Goal: Task Accomplishment & Management: Use online tool/utility

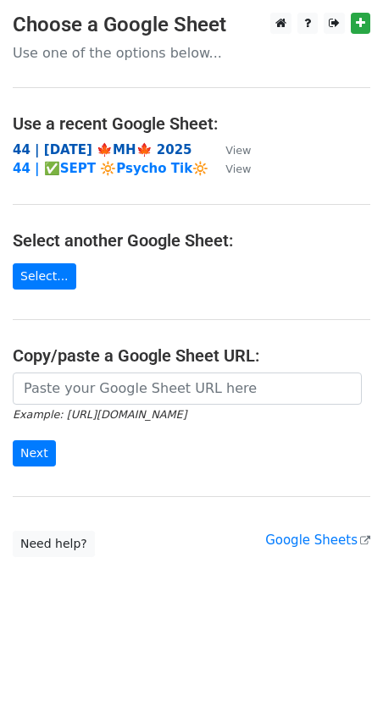
click at [75, 150] on strong "44 | [DATE] 🍁MH🍁 2025" at bounding box center [103, 149] width 180 height 15
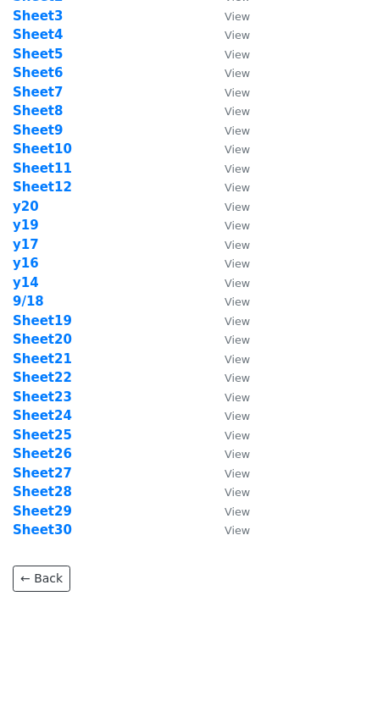
scroll to position [114, 0]
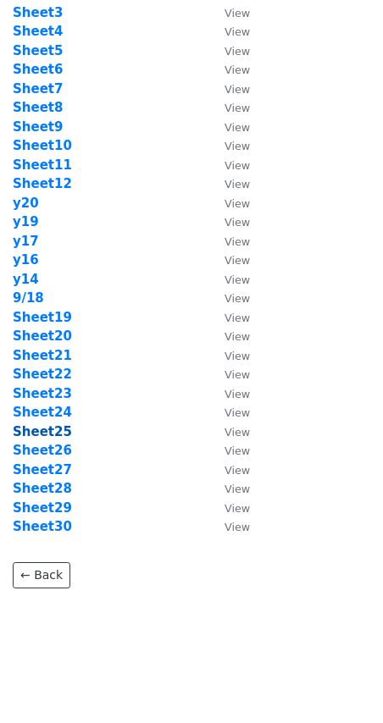
click at [55, 430] on strong "Sheet25" at bounding box center [42, 431] width 59 height 15
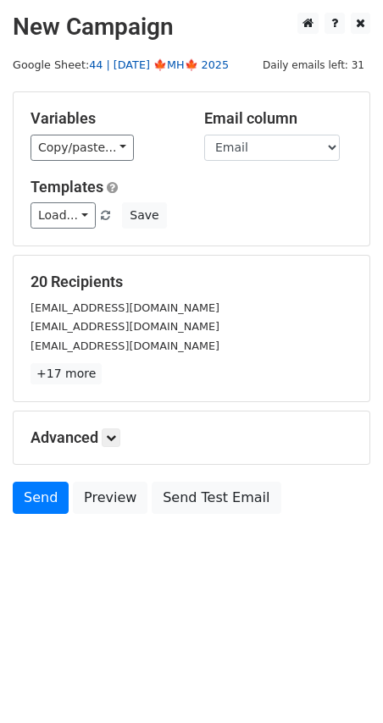
click at [148, 63] on link "44 | SEP 18 🍁MH🍁 2025" at bounding box center [159, 64] width 140 height 13
click at [74, 208] on link "Load..." at bounding box center [62, 215] width 65 height 26
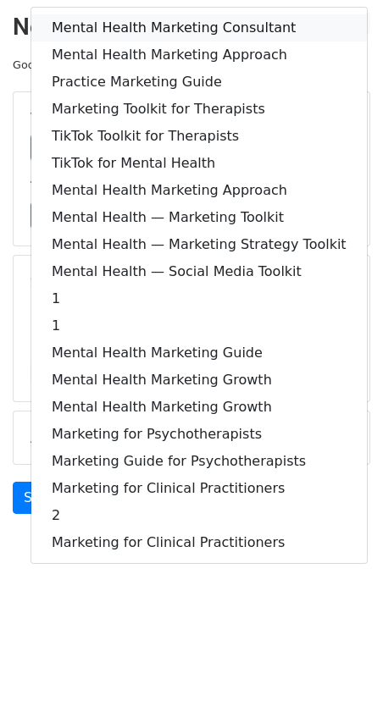
click at [128, 28] on link "Mental Health Marketing Consultant" at bounding box center [198, 27] width 335 height 27
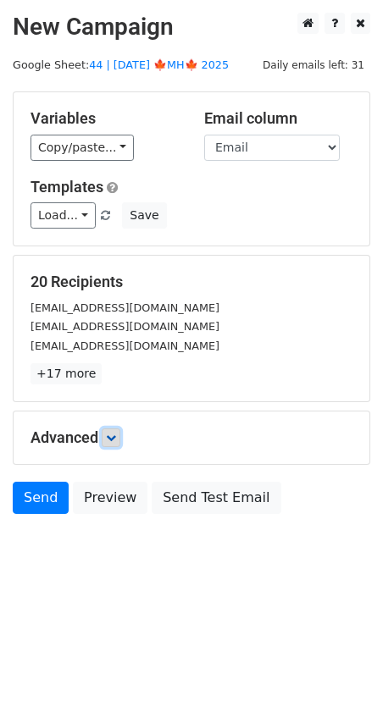
click at [120, 441] on link at bounding box center [111, 438] width 19 height 19
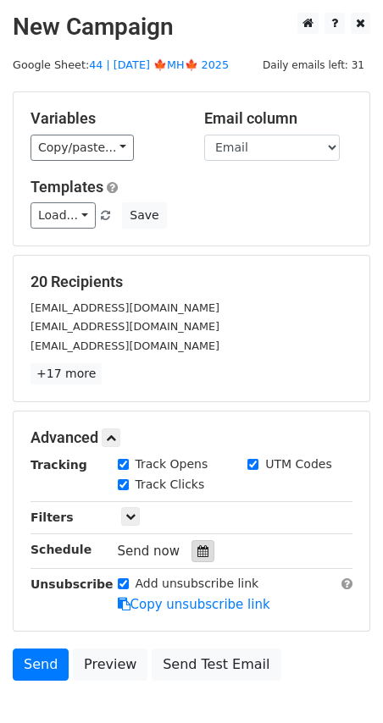
click at [197, 553] on icon at bounding box center [202, 552] width 11 height 12
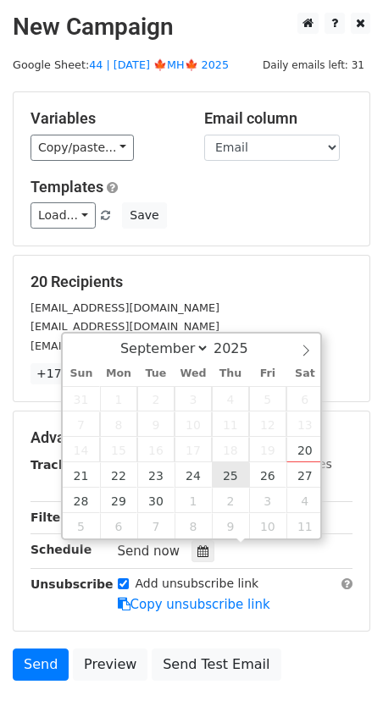
type input "2025-09-25 12:00"
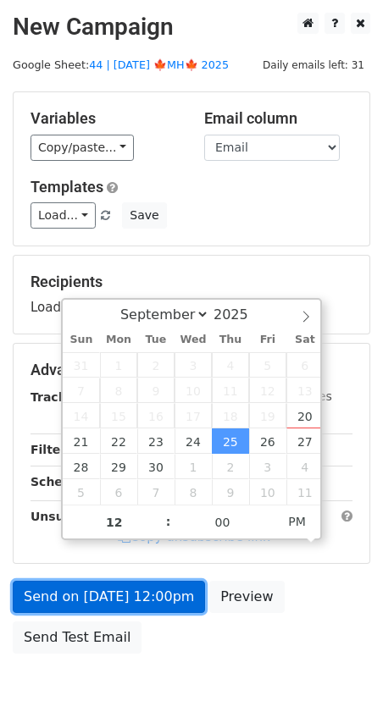
click at [147, 604] on link "Send on Sep 25 at 12:00pm" at bounding box center [109, 597] width 192 height 32
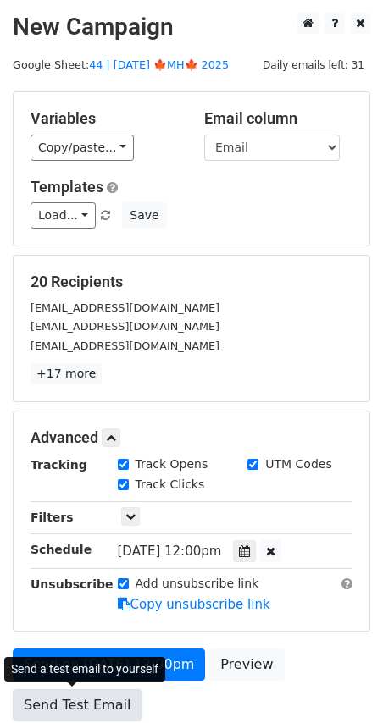
click at [94, 706] on link "Send Test Email" at bounding box center [77, 706] width 129 height 32
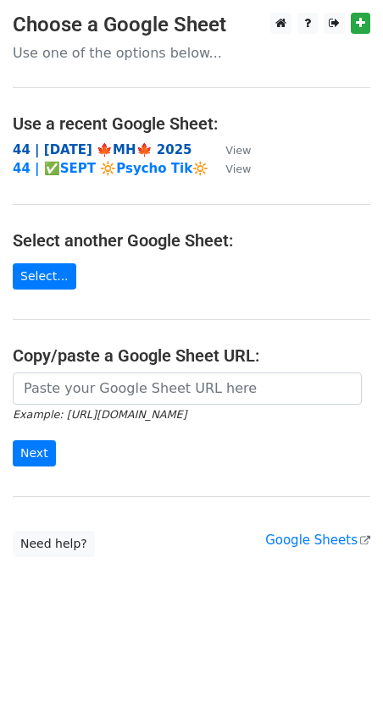
click at [104, 151] on strong "44 | SEP 18 🍁MH🍁 2025" at bounding box center [103, 149] width 180 height 15
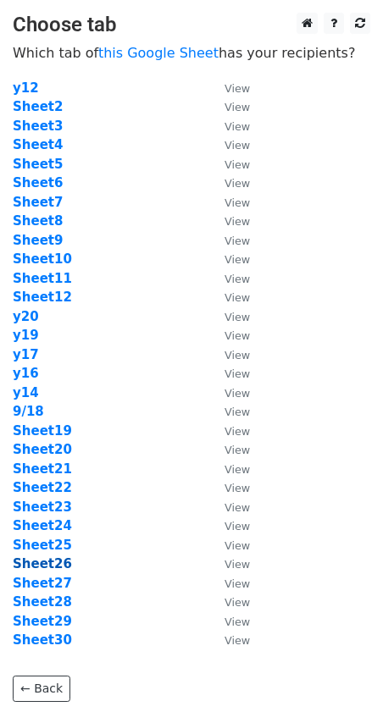
click at [53, 567] on strong "Sheet26" at bounding box center [42, 564] width 59 height 15
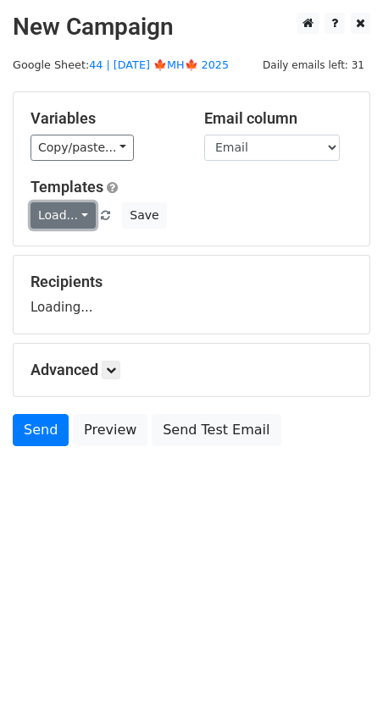
click at [67, 222] on link "Load..." at bounding box center [62, 215] width 65 height 26
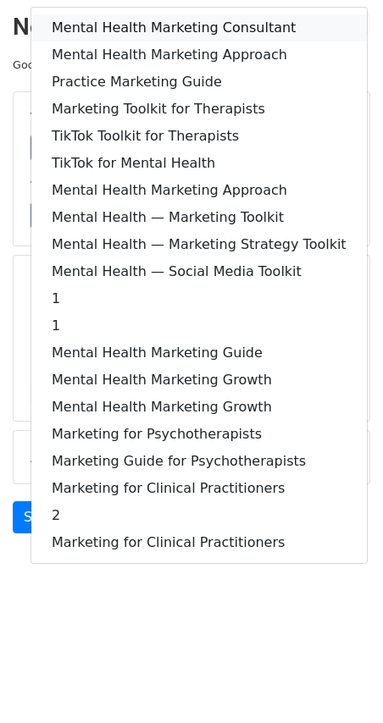
click at [126, 22] on link "Mental Health Marketing Consultant" at bounding box center [198, 27] width 335 height 27
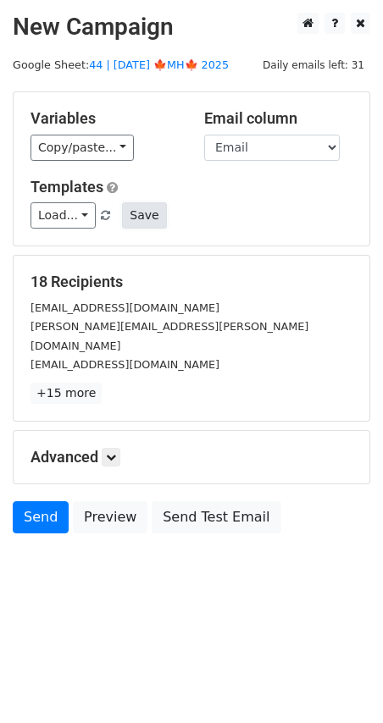
click at [133, 210] on button "Save" at bounding box center [144, 215] width 44 height 26
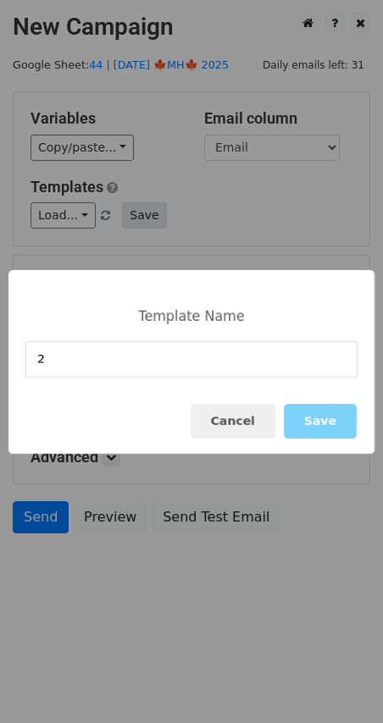
type input "2"
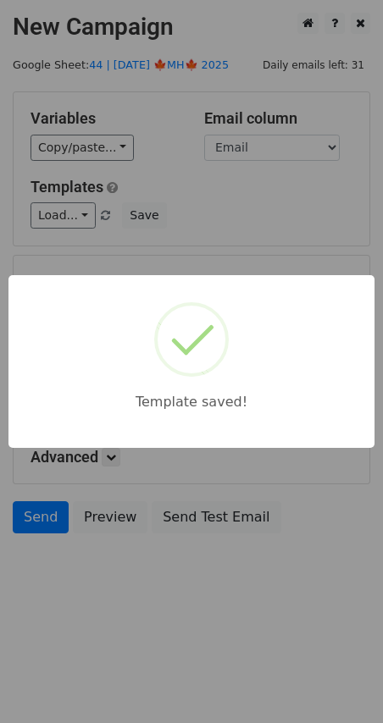
click at [164, 196] on div "Template saved!" at bounding box center [191, 361] width 383 height 723
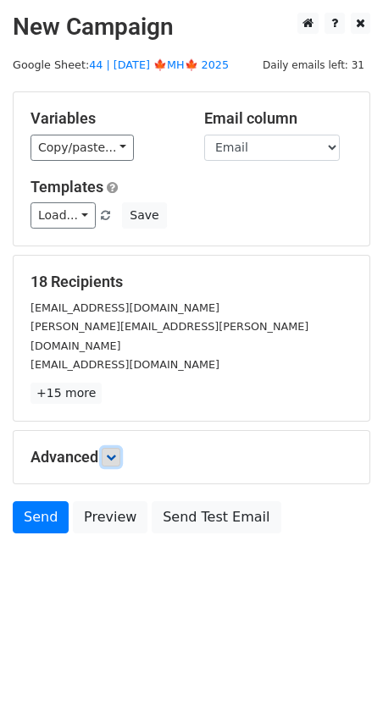
click at [105, 448] on link at bounding box center [111, 457] width 19 height 19
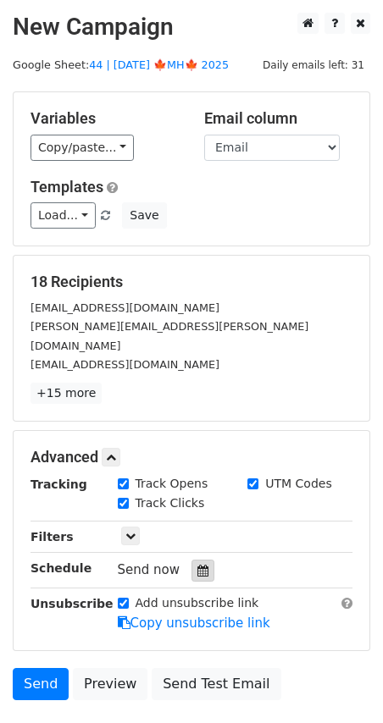
click at [197, 560] on div at bounding box center [202, 571] width 23 height 22
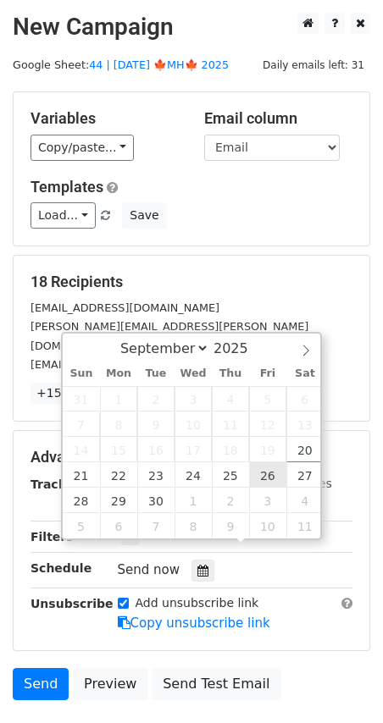
type input "[DATE] 12:00"
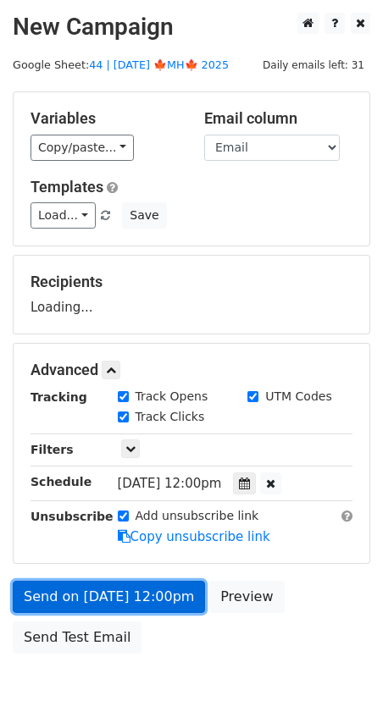
click at [160, 590] on link "Send on [DATE] 12:00pm" at bounding box center [109, 597] width 192 height 32
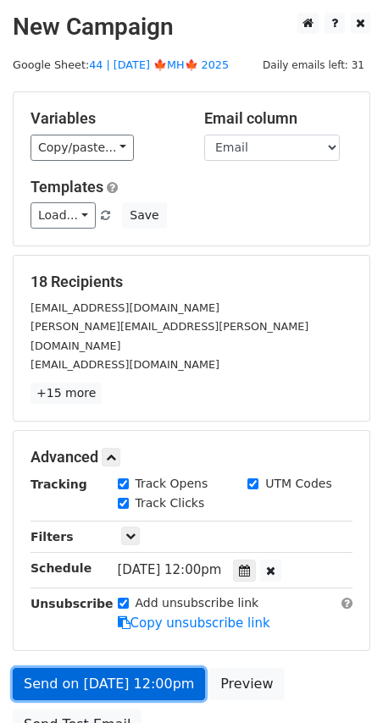
click at [72, 668] on link "Send on [DATE] 12:00pm" at bounding box center [109, 684] width 192 height 32
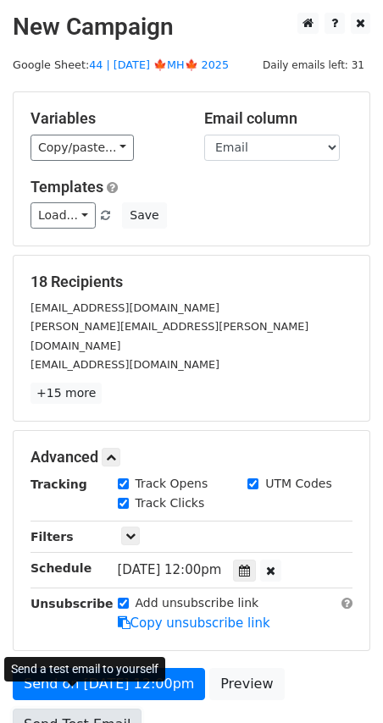
click at [72, 709] on link "Send Test Email" at bounding box center [77, 725] width 129 height 32
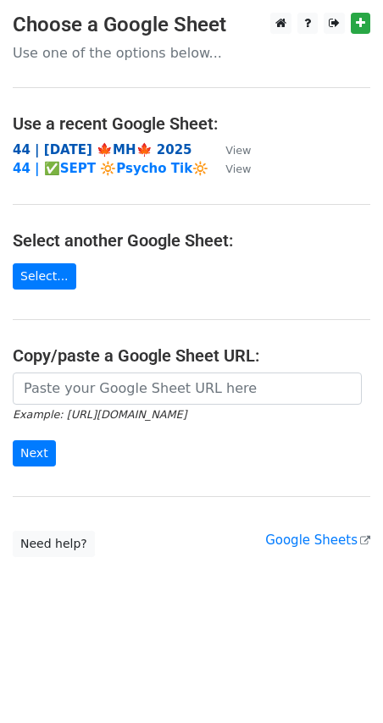
click at [73, 147] on strong "44 | [DATE] 🍁MH🍁 2025" at bounding box center [103, 149] width 180 height 15
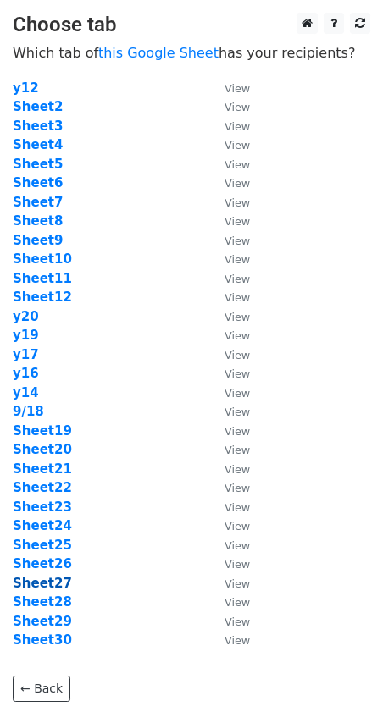
click at [58, 587] on strong "Sheet27" at bounding box center [42, 583] width 59 height 15
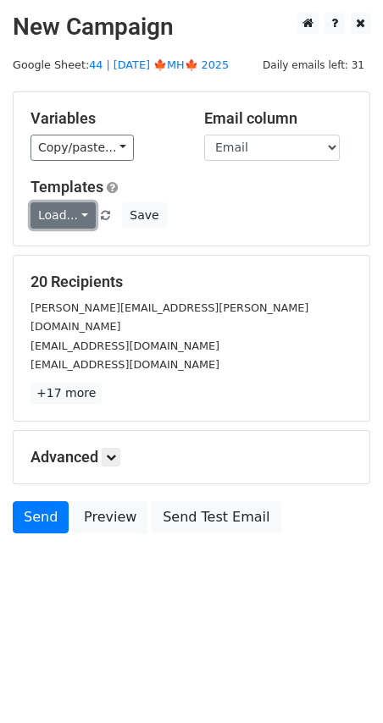
click at [52, 210] on link "Load..." at bounding box center [62, 215] width 65 height 26
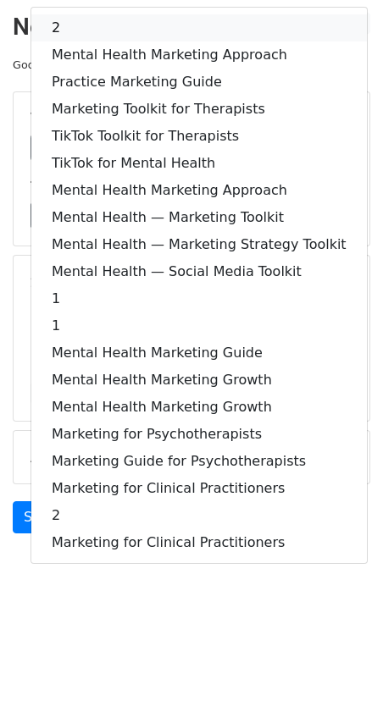
click at [118, 33] on link "2" at bounding box center [198, 27] width 335 height 27
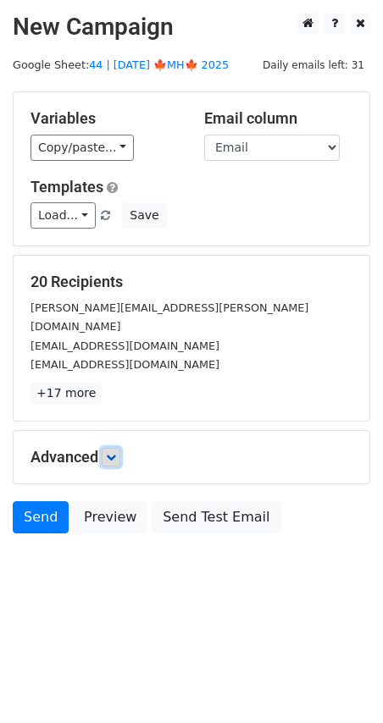
click at [117, 448] on link at bounding box center [111, 457] width 19 height 19
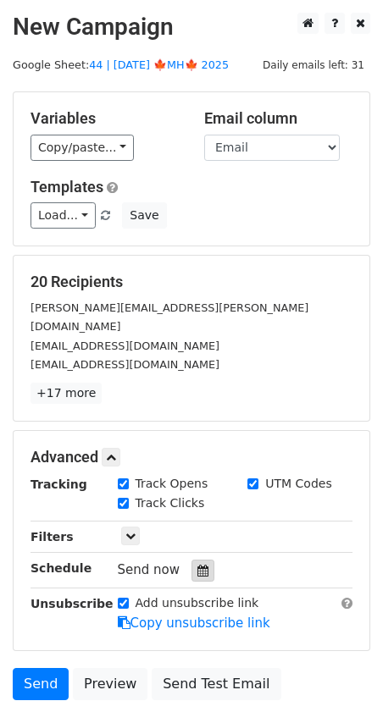
click at [197, 565] on icon at bounding box center [202, 571] width 11 height 12
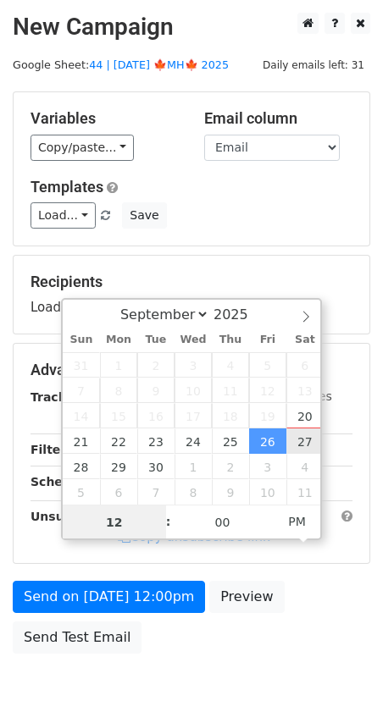
type input "2025-09-27 12:00"
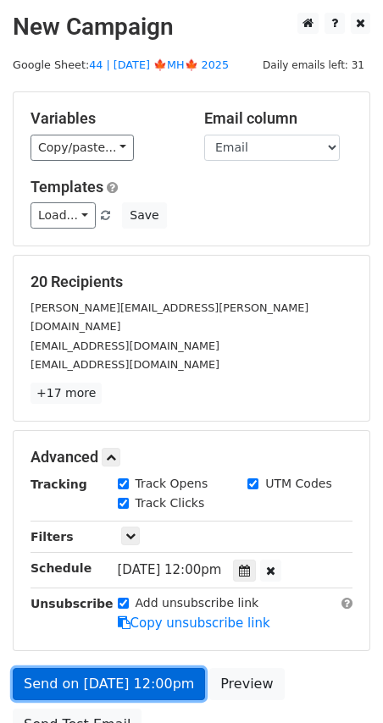
click at [81, 668] on link "Send on Sep 27 at 12:00pm" at bounding box center [109, 684] width 192 height 32
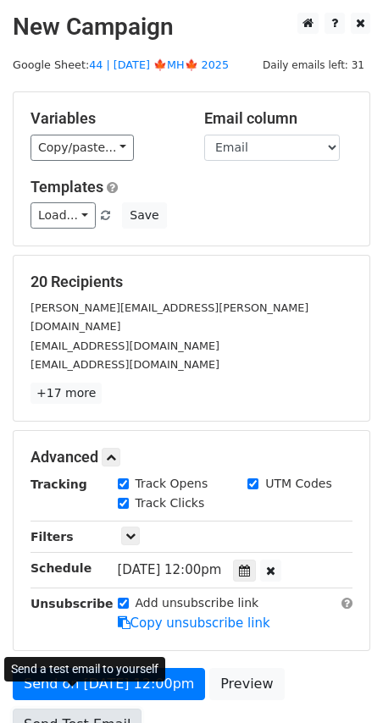
click at [77, 709] on link "Send Test Email" at bounding box center [77, 725] width 129 height 32
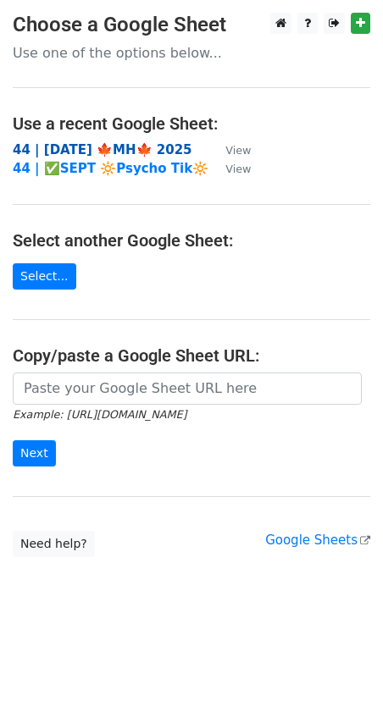
click at [87, 153] on strong "44 | SEP 18 🍁MH🍁 2025" at bounding box center [103, 149] width 180 height 15
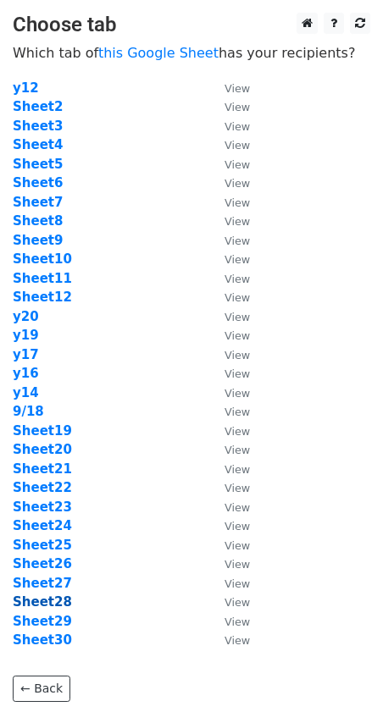
click at [54, 597] on strong "Sheet28" at bounding box center [42, 602] width 59 height 15
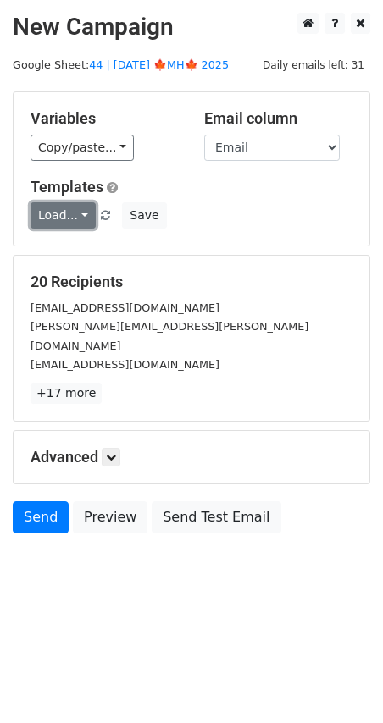
click at [70, 225] on link "Load..." at bounding box center [62, 215] width 65 height 26
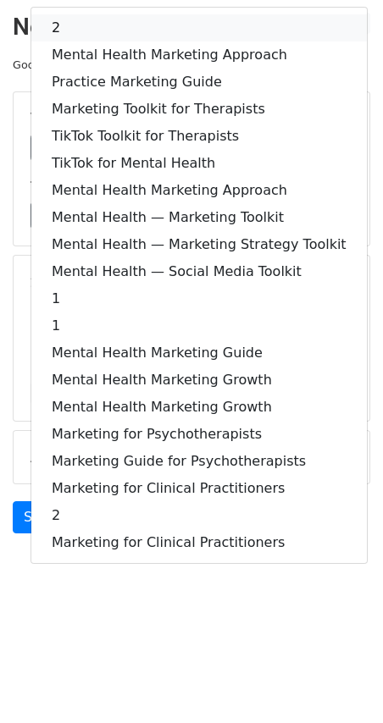
click at [93, 35] on link "2" at bounding box center [198, 27] width 335 height 27
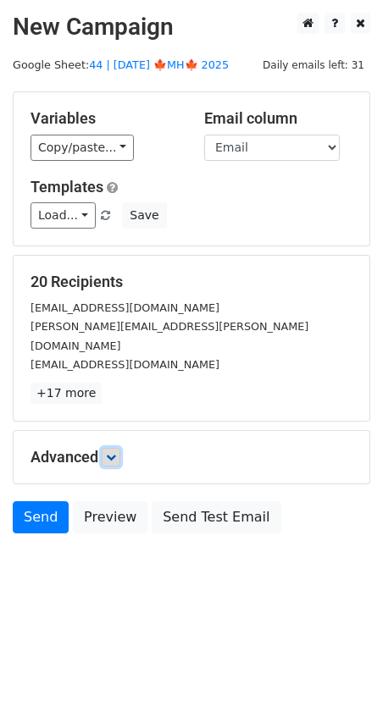
click at [115, 448] on link at bounding box center [111, 457] width 19 height 19
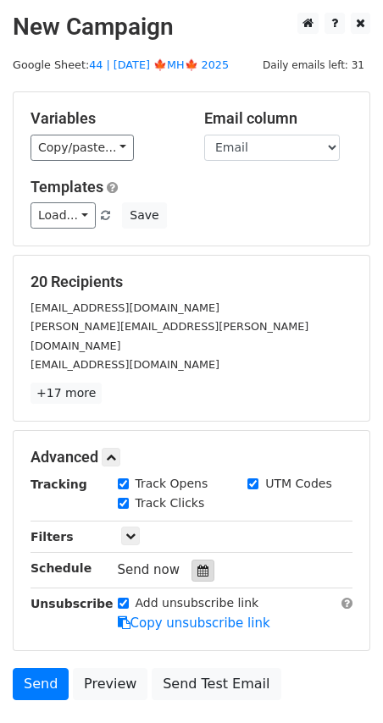
click at [197, 565] on icon at bounding box center [202, 571] width 11 height 12
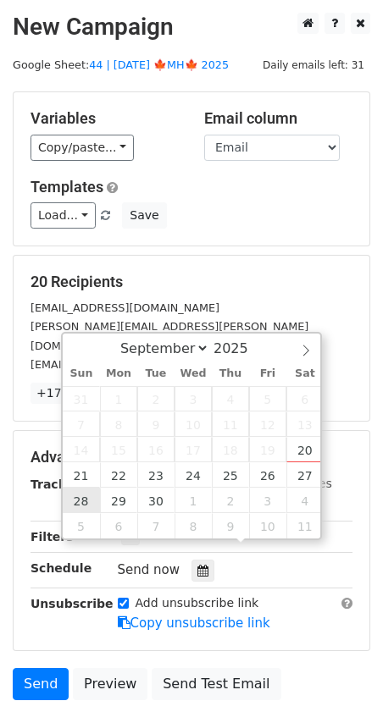
type input "2025-09-28 12:00"
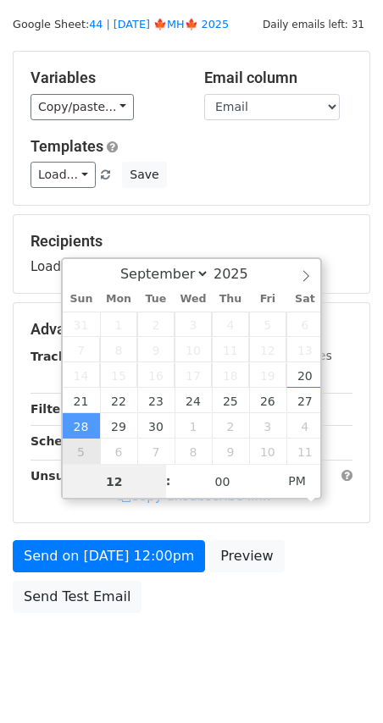
scroll to position [73, 0]
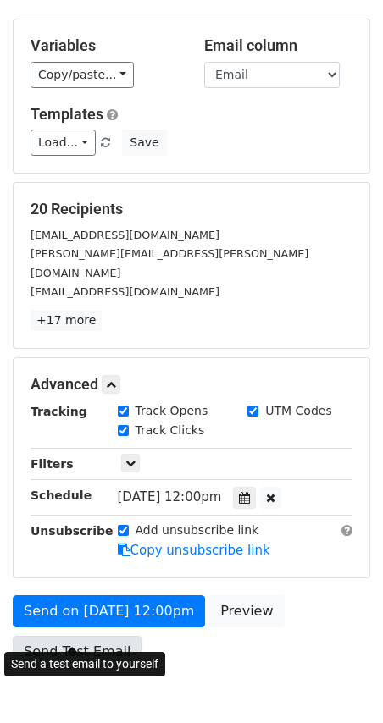
click at [77, 636] on link "Send Test Email" at bounding box center [77, 652] width 129 height 32
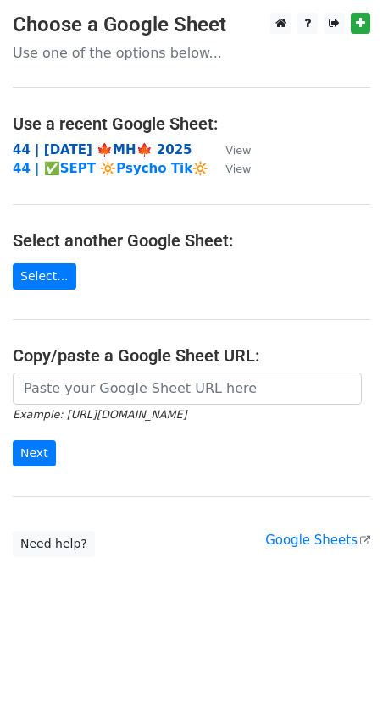
click at [130, 148] on strong "44 | [DATE] 🍁MH🍁 2025" at bounding box center [103, 149] width 180 height 15
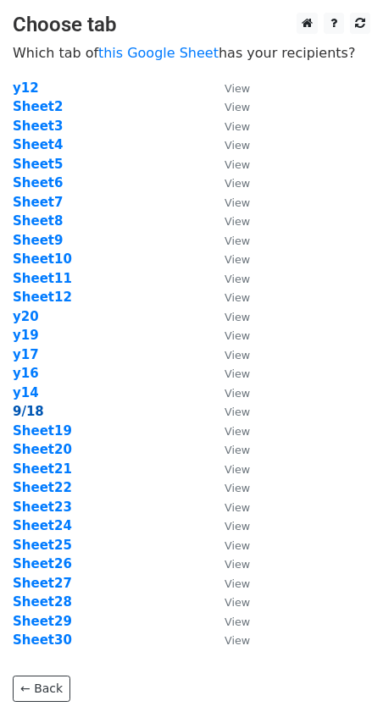
scroll to position [114, 0]
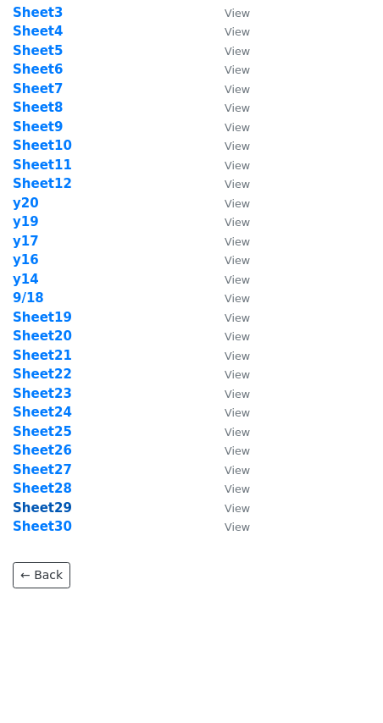
click at [43, 504] on strong "Sheet29" at bounding box center [42, 508] width 59 height 15
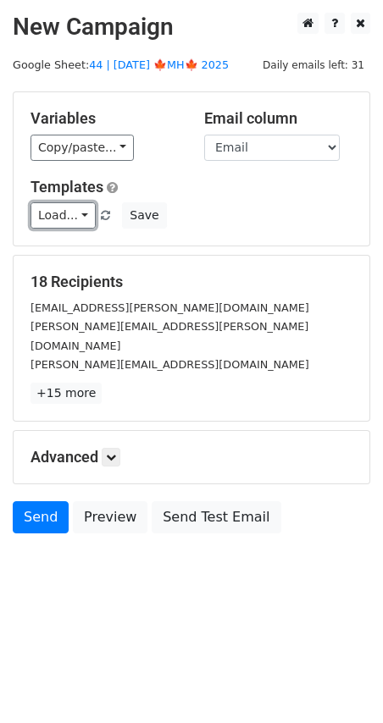
click at [45, 210] on link "Load..." at bounding box center [62, 215] width 65 height 26
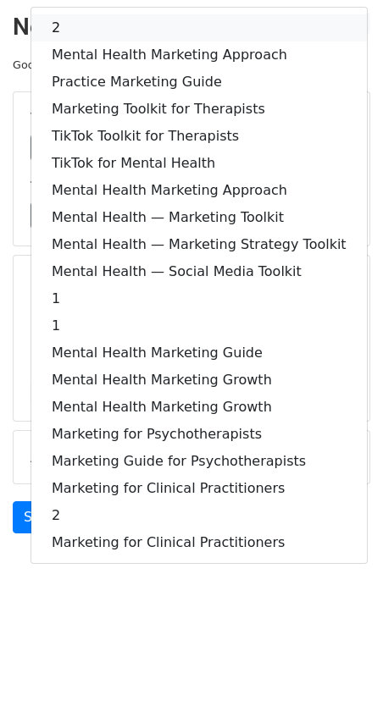
click at [97, 21] on link "2" at bounding box center [198, 27] width 335 height 27
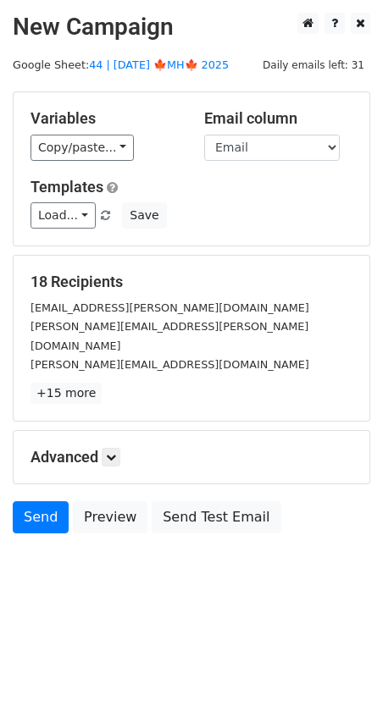
click at [114, 431] on div "Advanced Tracking Track Opens UTM Codes Track Clicks Filters Only include sprea…" at bounding box center [192, 457] width 356 height 53
click at [114, 452] on icon at bounding box center [111, 457] width 10 height 10
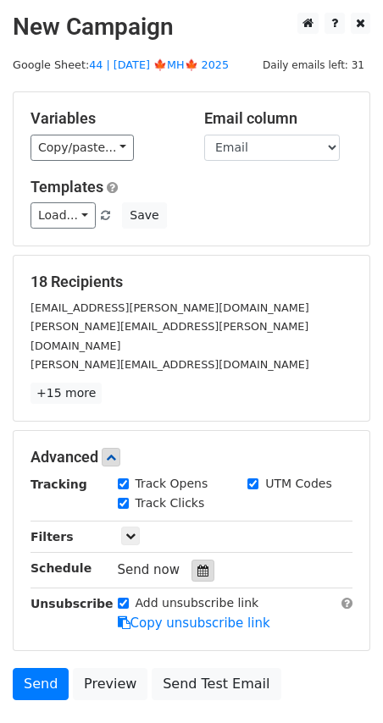
click at [197, 565] on icon at bounding box center [202, 571] width 11 height 12
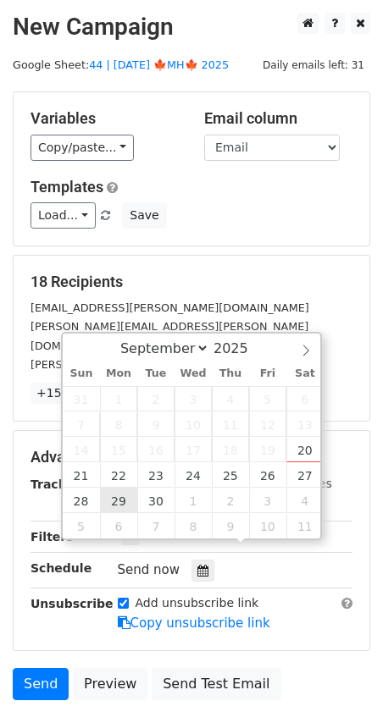
type input "2025-09-29 12:00"
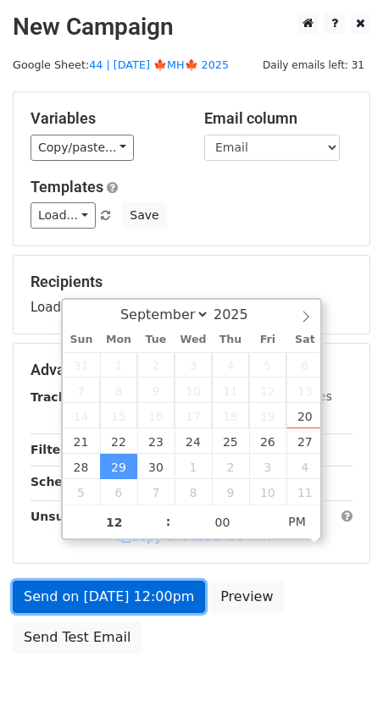
click at [95, 604] on link "Send on Sep 29 at 12:00pm" at bounding box center [109, 597] width 192 height 32
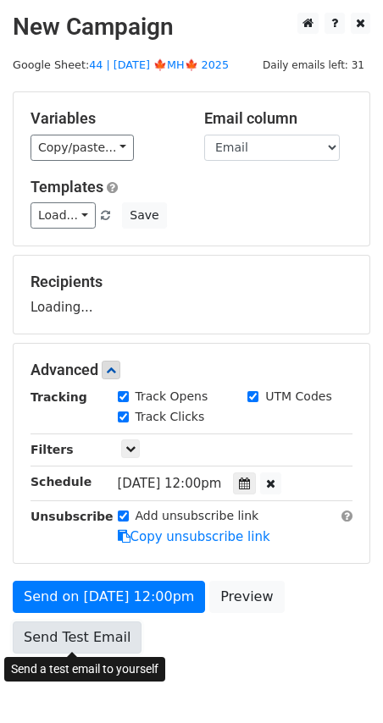
click at [84, 624] on link "Send Test Email" at bounding box center [77, 638] width 129 height 32
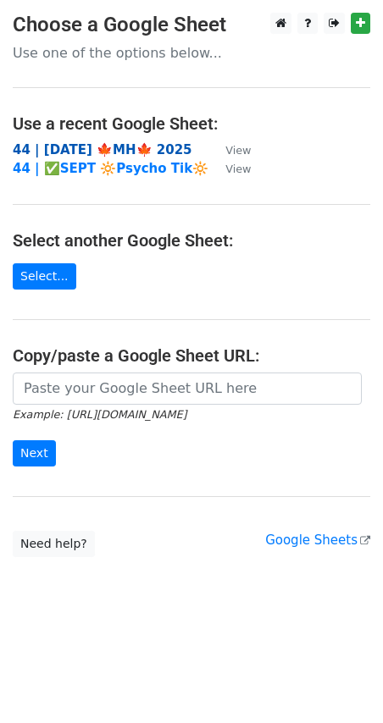
click at [110, 154] on strong "44 | [DATE] 🍁MH🍁 2025" at bounding box center [103, 149] width 180 height 15
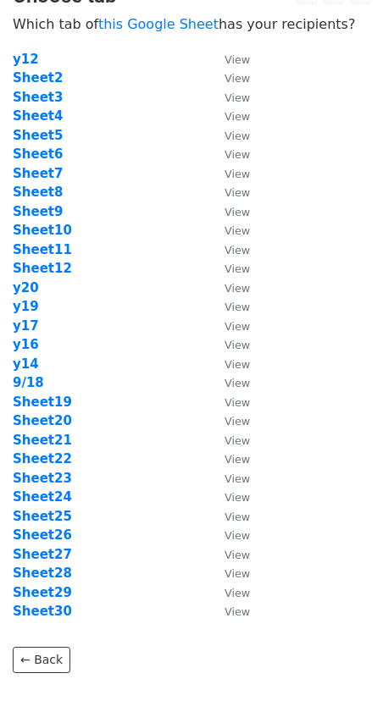
scroll to position [30, 0]
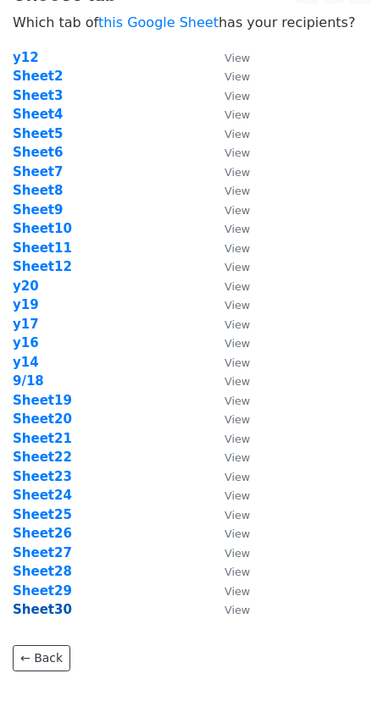
click at [56, 611] on strong "Sheet30" at bounding box center [42, 609] width 59 height 15
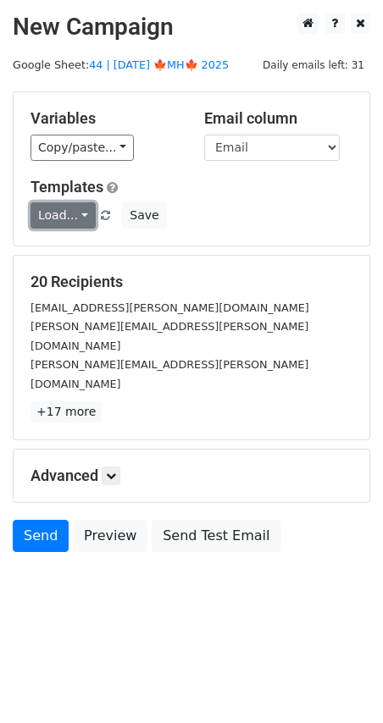
click at [64, 221] on link "Load..." at bounding box center [62, 215] width 65 height 26
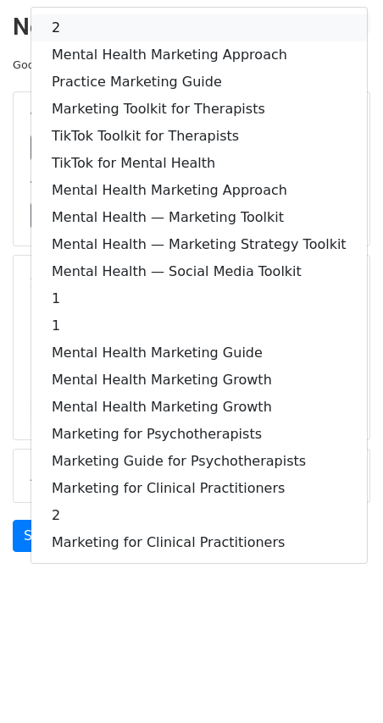
click at [79, 23] on link "2" at bounding box center [198, 27] width 335 height 27
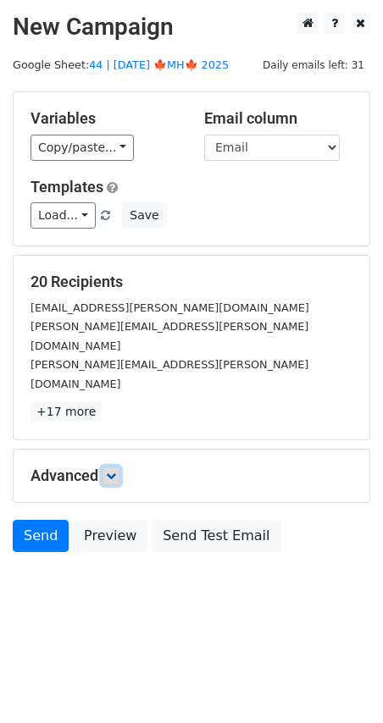
click at [117, 467] on link at bounding box center [111, 476] width 19 height 19
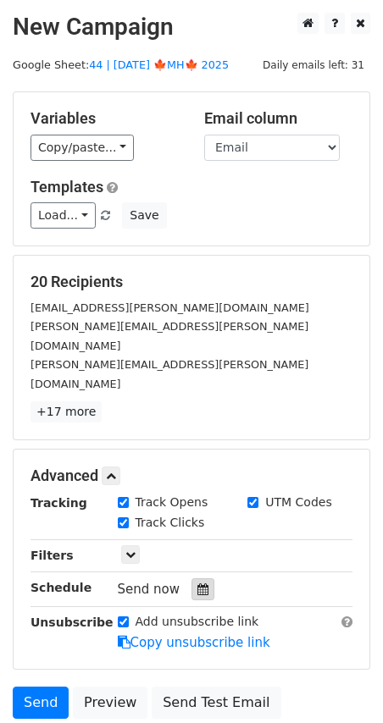
click at [201, 579] on div at bounding box center [202, 590] width 23 height 22
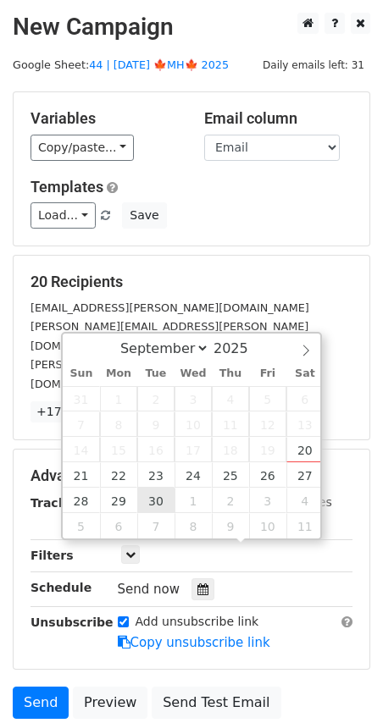
type input "2025-09-30 12:00"
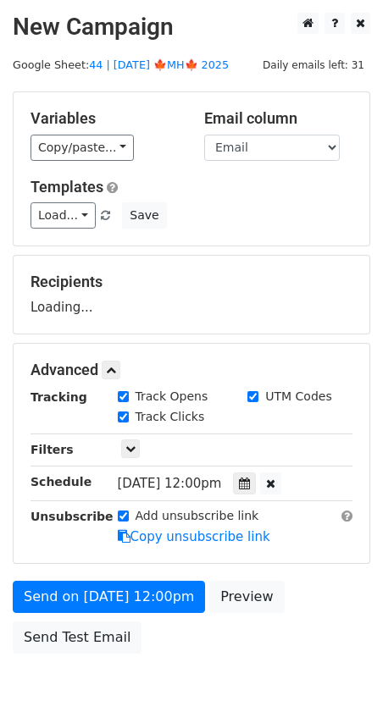
click at [96, 615] on div "Send on Sep 30 at 12:00pm Preview Send Test Email" at bounding box center [191, 621] width 383 height 81
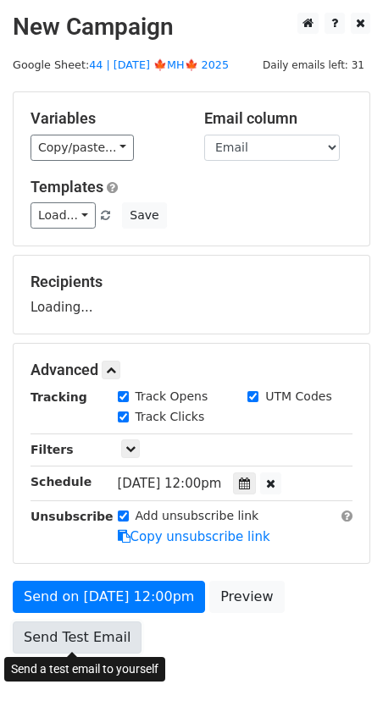
click at [90, 629] on link "Send Test Email" at bounding box center [77, 638] width 129 height 32
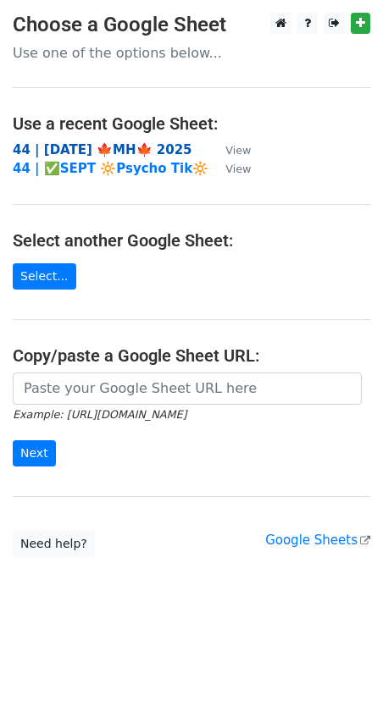
click at [100, 146] on strong "44 | SEP 18 🍁MH🍁 2025" at bounding box center [103, 149] width 180 height 15
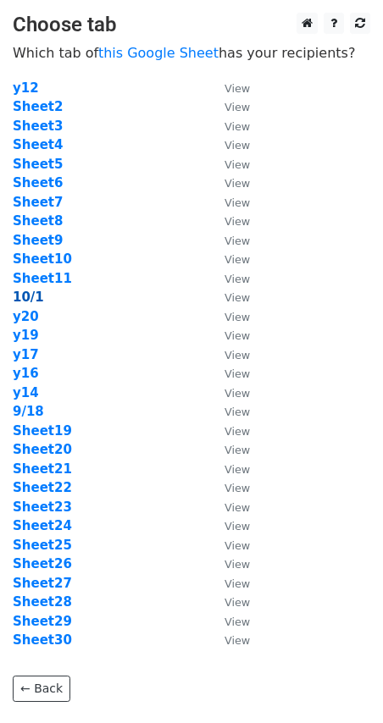
click at [28, 295] on strong "10/1" at bounding box center [28, 297] width 31 height 15
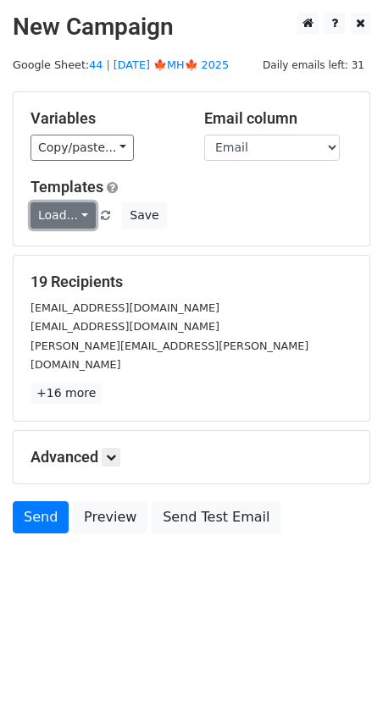
click at [61, 216] on link "Load..." at bounding box center [62, 215] width 65 height 26
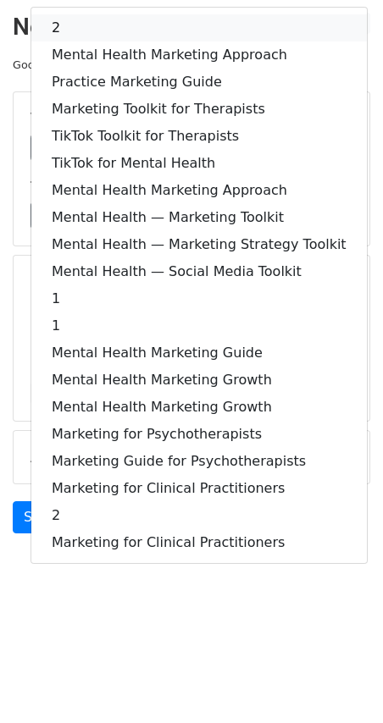
click at [114, 36] on link "2" at bounding box center [198, 27] width 335 height 27
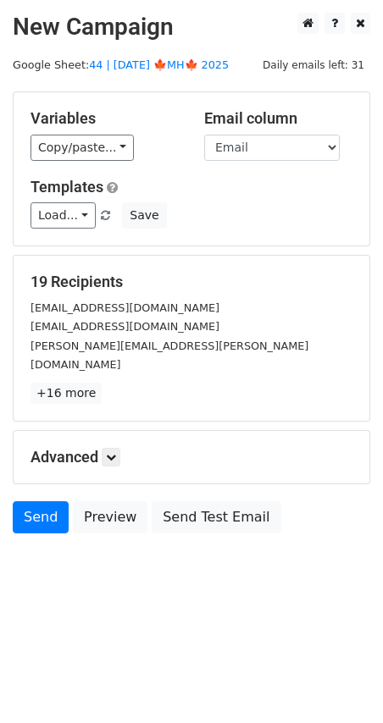
click at [114, 447] on div "Advanced Tracking Track Opens UTM Codes Track Clicks Filters Only include sprea…" at bounding box center [192, 457] width 356 height 53
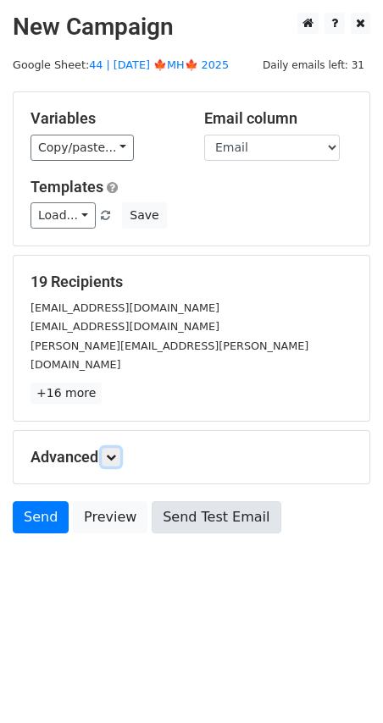
drag, startPoint x: 114, startPoint y: 434, endPoint x: 160, endPoint y: 516, distance: 94.0
click at [114, 452] on icon at bounding box center [111, 457] width 10 height 10
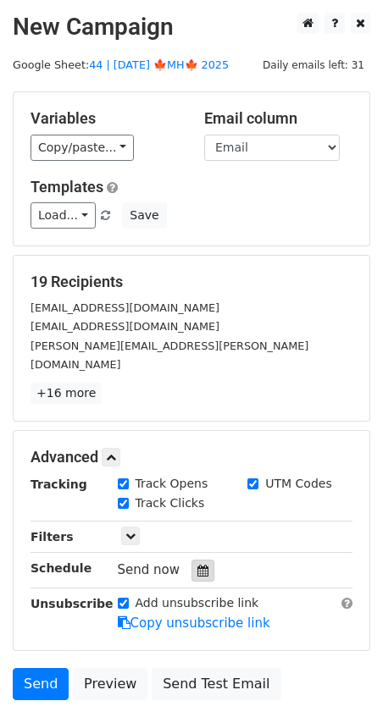
click at [197, 565] on icon at bounding box center [202, 571] width 11 height 12
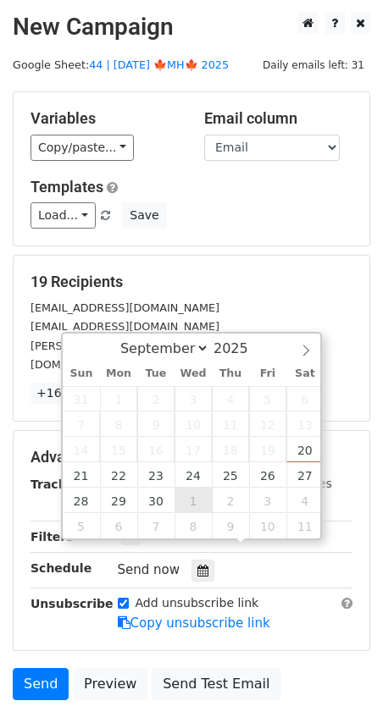
type input "2025-10-01 12:00"
select select "9"
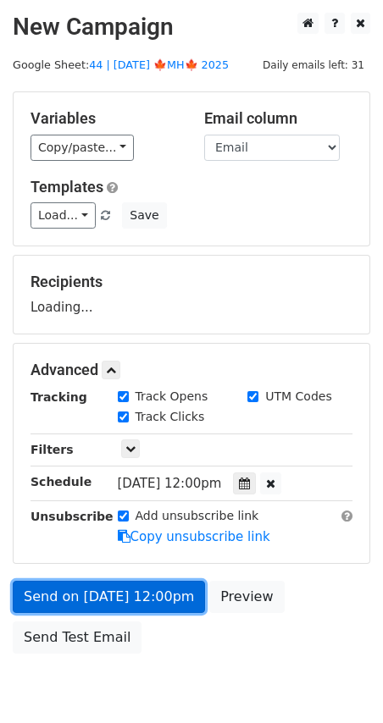
click at [141, 601] on link "Send on Oct 1 at 12:00pm" at bounding box center [109, 597] width 192 height 32
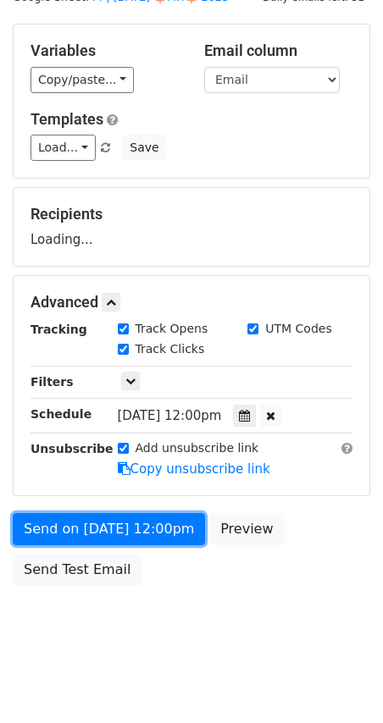
scroll to position [71, 0]
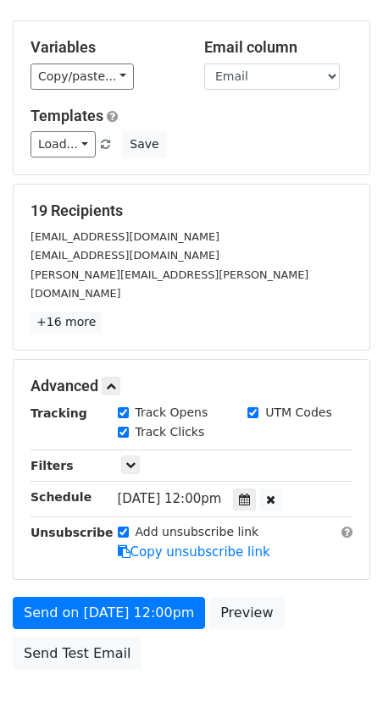
click at [90, 570] on form "Variables Copy/paste... {{Name}} {{Email}} Email column Name Email Templates Lo…" at bounding box center [191, 349] width 357 height 658
click at [78, 612] on div "Send on Oct 1 at 12:00pm Preview Send Test Email" at bounding box center [191, 637] width 383 height 81
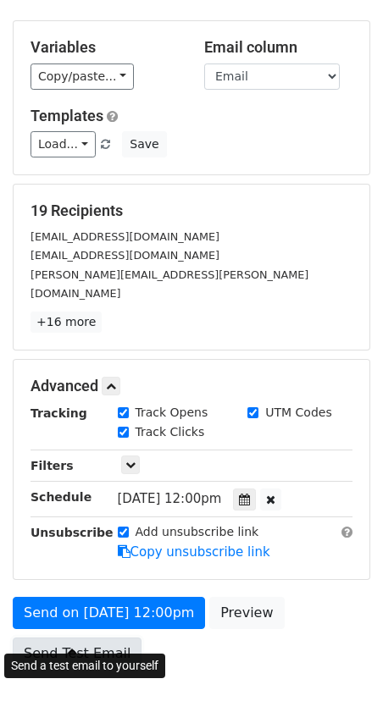
click at [68, 638] on link "Send Test Email" at bounding box center [77, 654] width 129 height 32
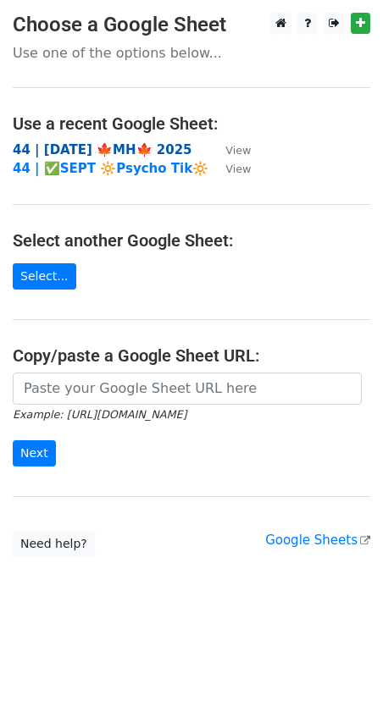
click at [78, 148] on strong "44 | [DATE] 🍁MH🍁 2025" at bounding box center [103, 149] width 180 height 15
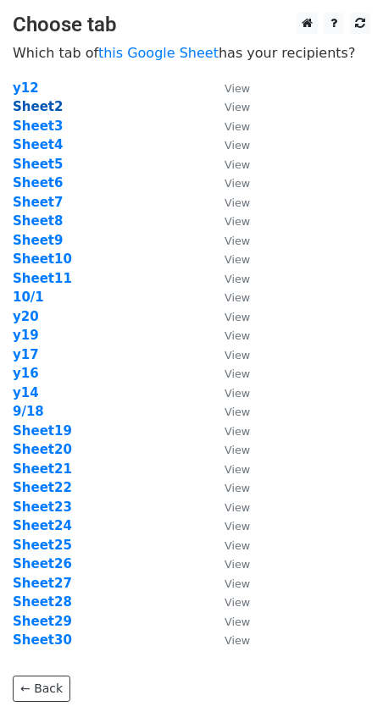
click at [32, 106] on strong "Sheet2" at bounding box center [38, 106] width 50 height 15
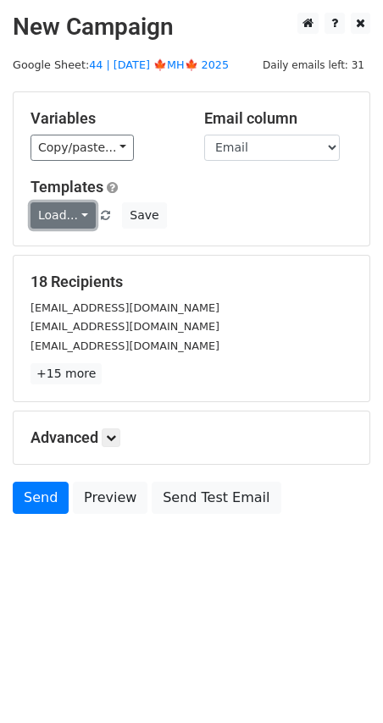
click at [69, 224] on link "Load..." at bounding box center [62, 215] width 65 height 26
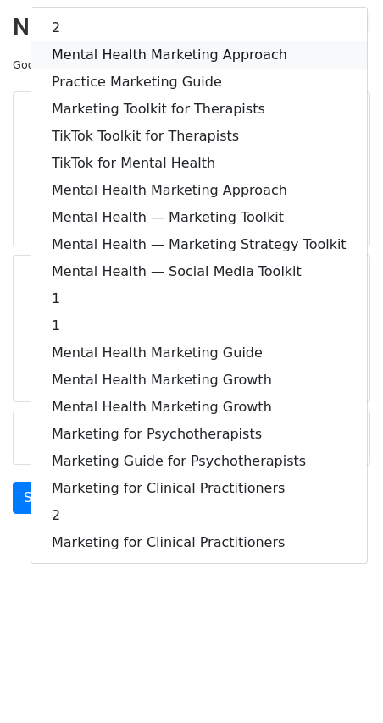
click at [64, 46] on link "Mental Health Marketing Approach" at bounding box center [198, 55] width 335 height 27
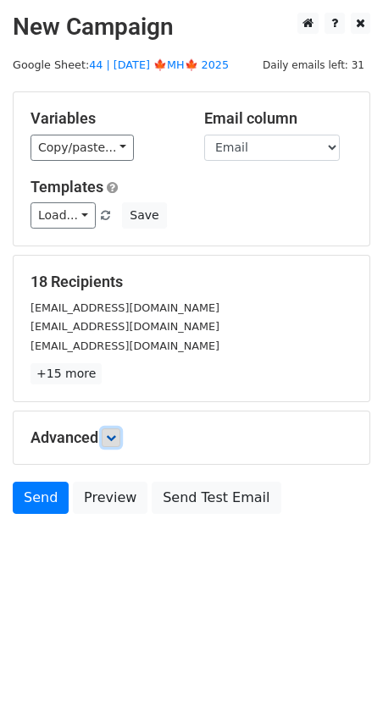
click at [108, 438] on icon at bounding box center [111, 438] width 10 height 10
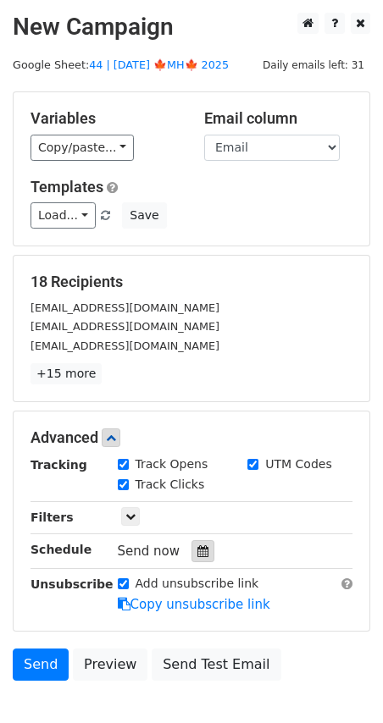
click at [197, 552] on icon at bounding box center [202, 552] width 11 height 12
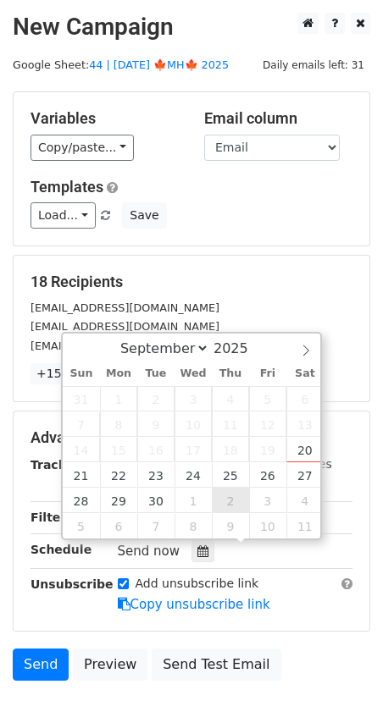
type input "[DATE] 12:00"
select select "9"
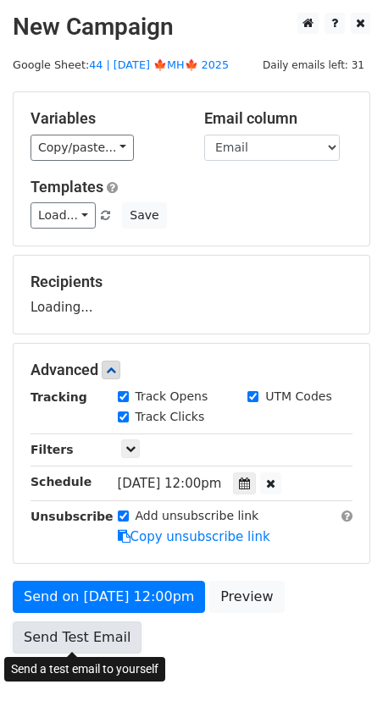
click at [102, 623] on link "Send Test Email" at bounding box center [77, 638] width 129 height 32
